Goal: Find specific fact: Find specific fact

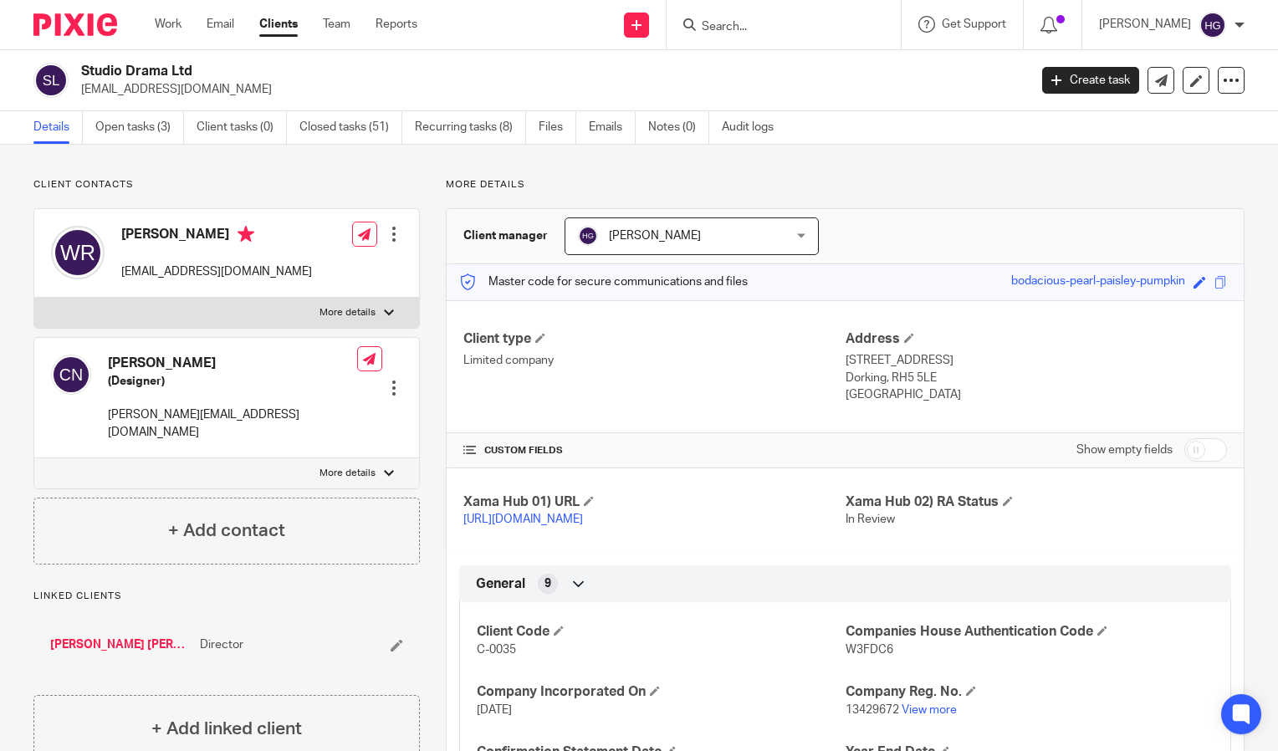
scroll to position [320, 0]
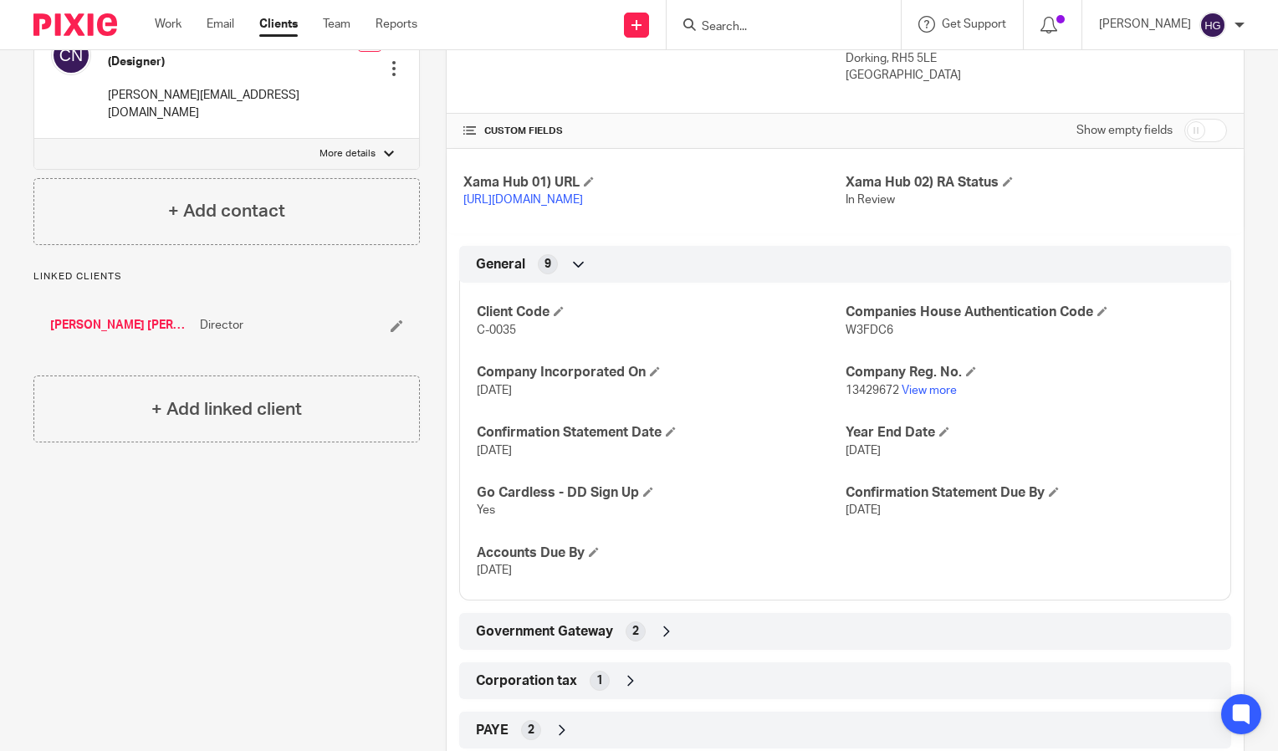
click at [802, 22] on input "Search" at bounding box center [775, 27] width 151 height 15
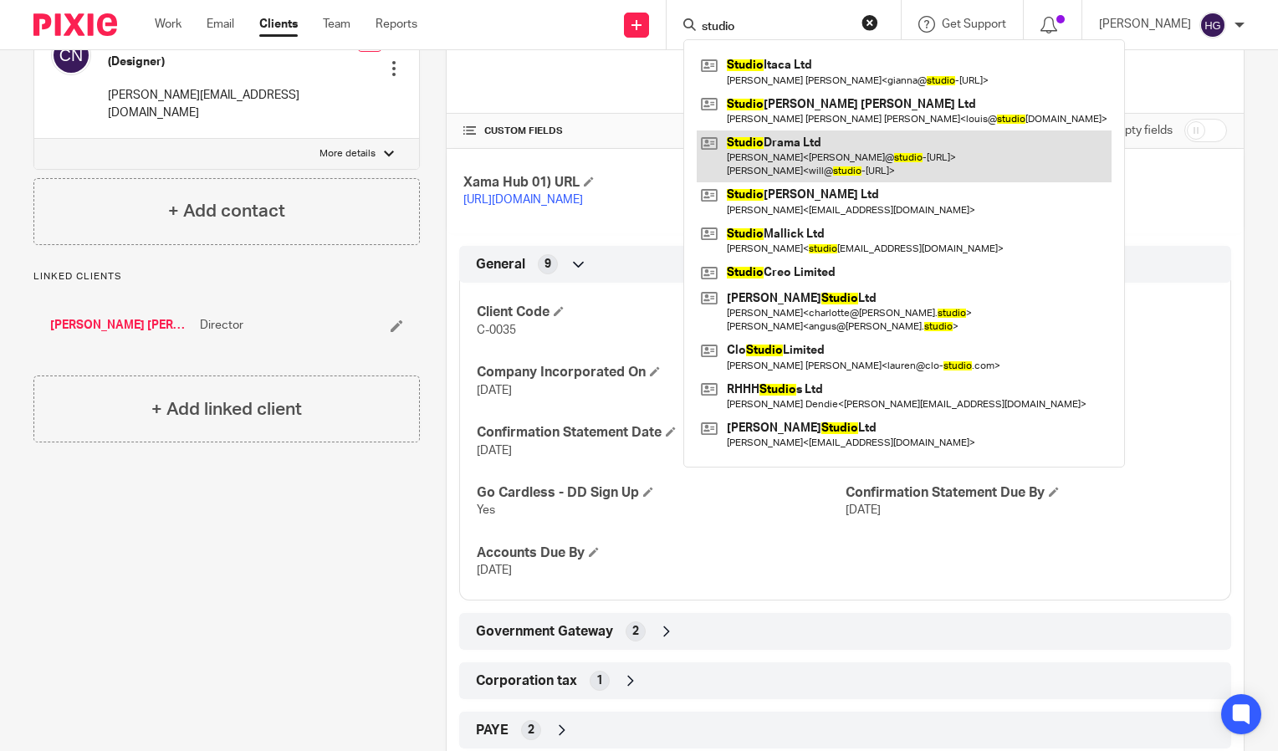
type input "studio"
click at [804, 142] on link at bounding box center [904, 157] width 415 height 52
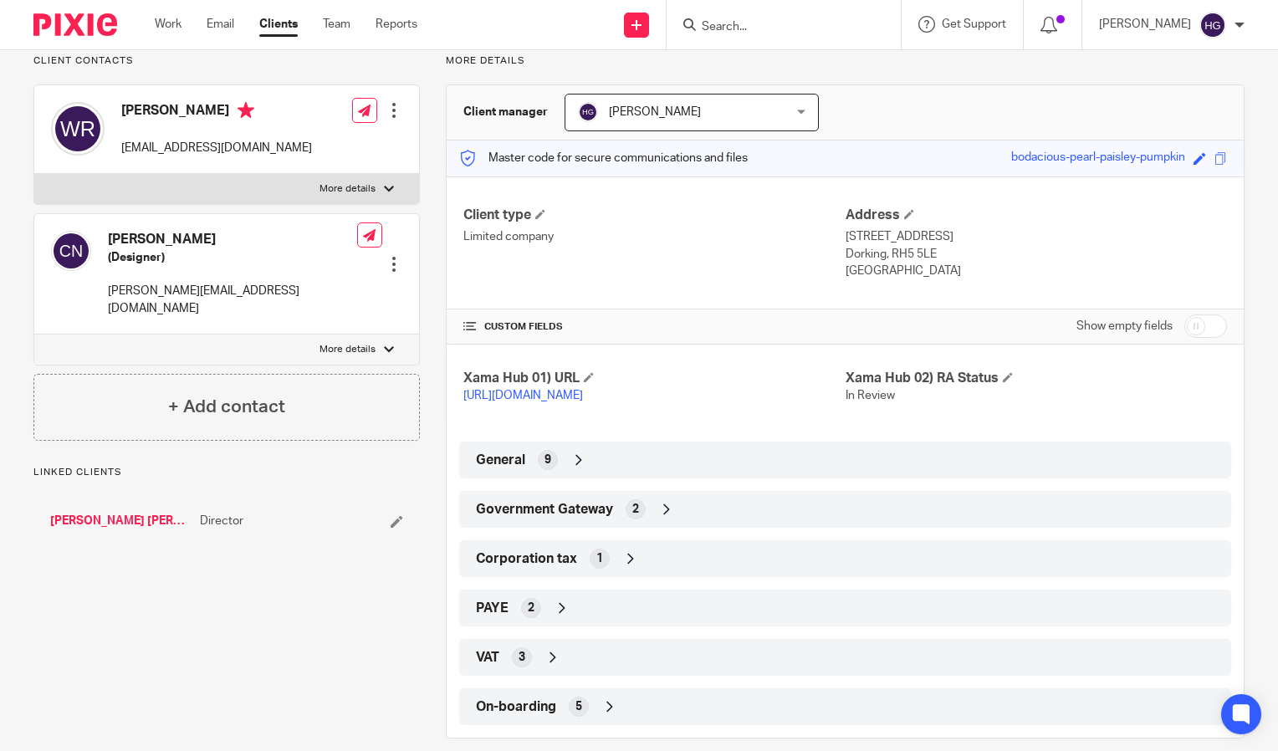
scroll to position [162, 0]
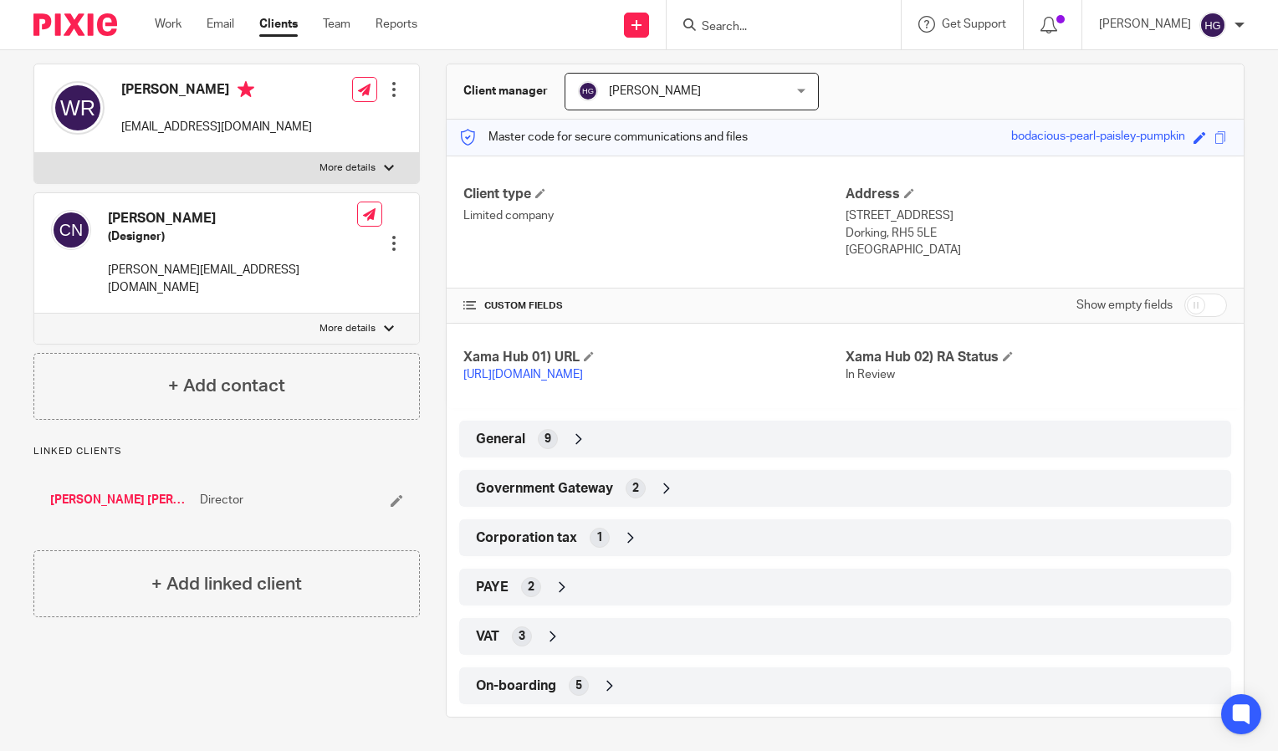
click at [723, 490] on div "Government Gateway 2" at bounding box center [845, 488] width 747 height 28
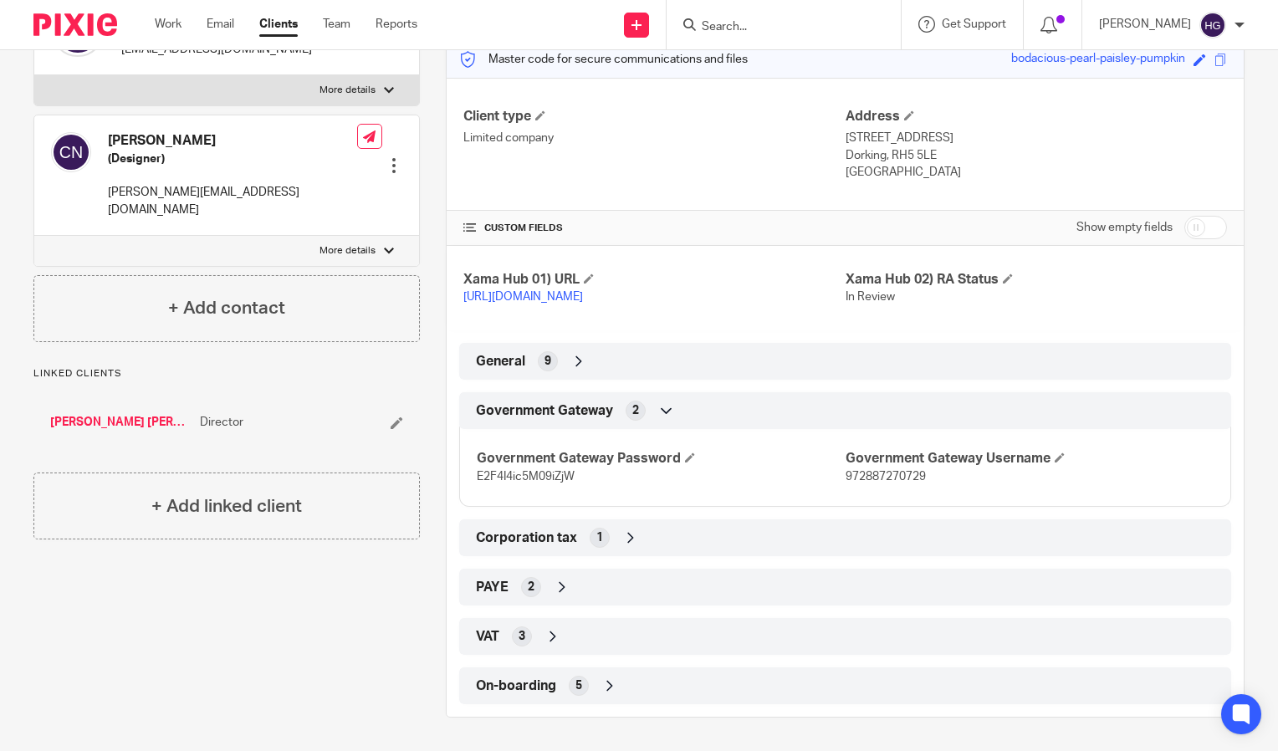
scroll to position [237, 0]
click at [919, 483] on span "972887270729" at bounding box center [886, 477] width 80 height 12
click at [913, 483] on span "972887270729" at bounding box center [886, 477] width 80 height 12
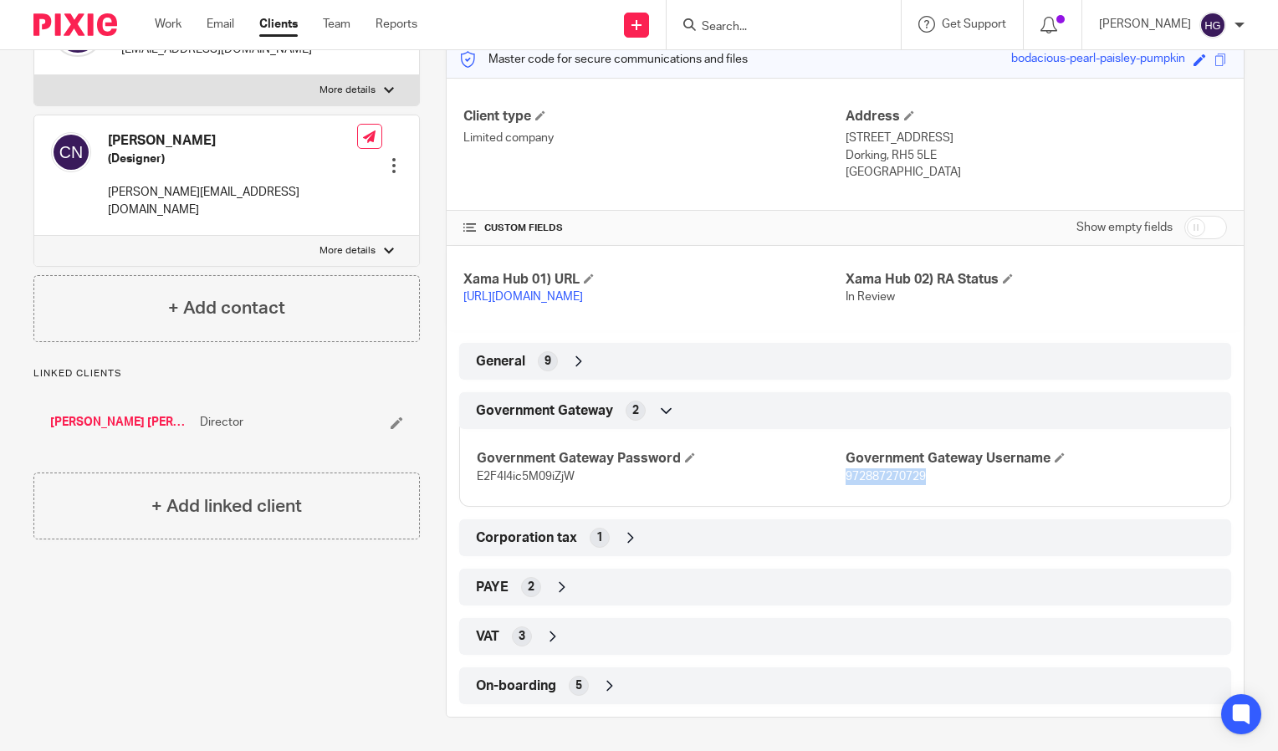
copy span "972887270729"
click at [530, 473] on span "E2F4I4ic5M09iZjW" at bounding box center [526, 477] width 98 height 12
copy span "E2F4I4ic5M09iZjW"
